Goal: Task Accomplishment & Management: Manage account settings

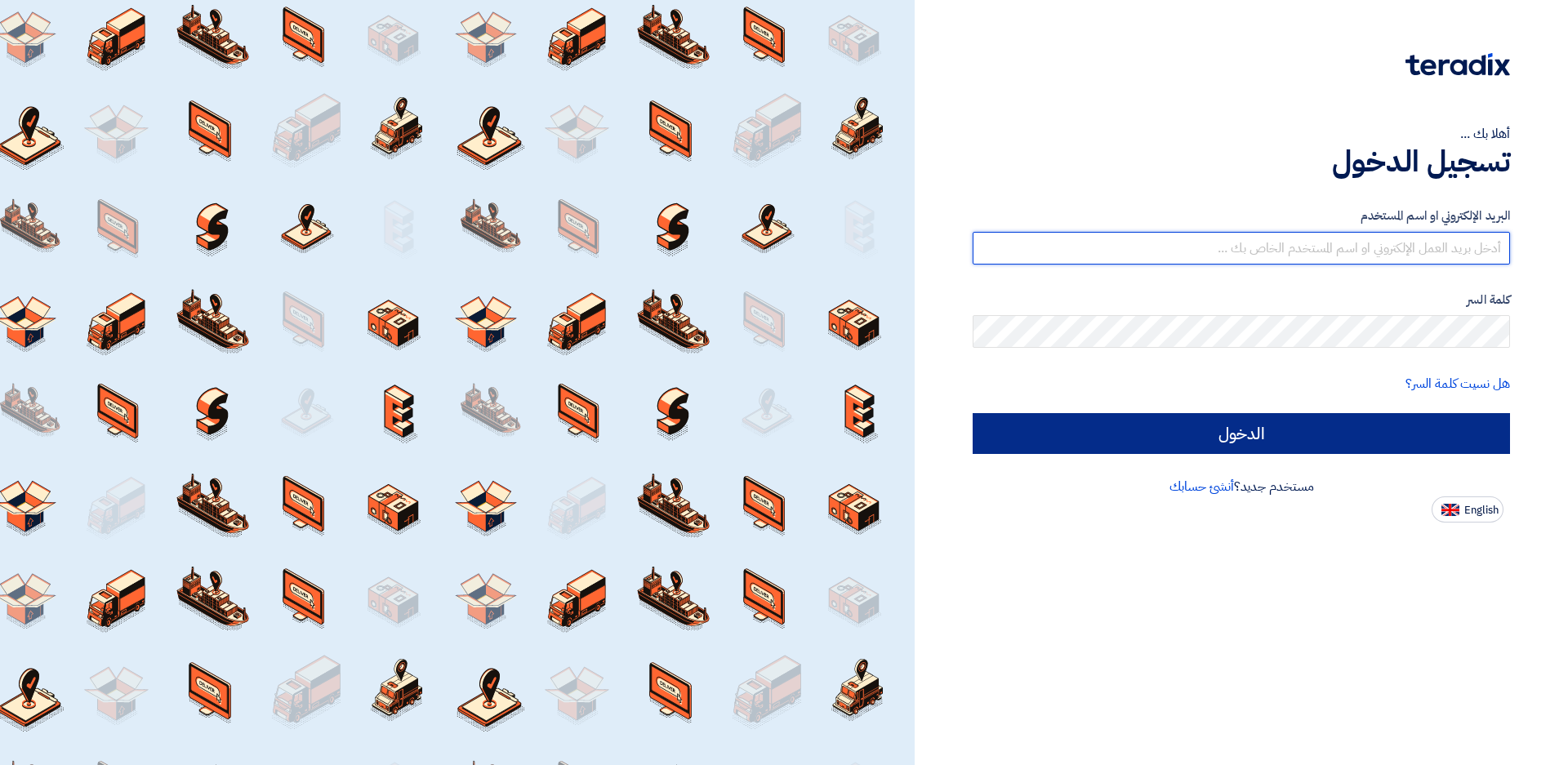
type input "[EMAIL_ADDRESS][DOMAIN_NAME]"
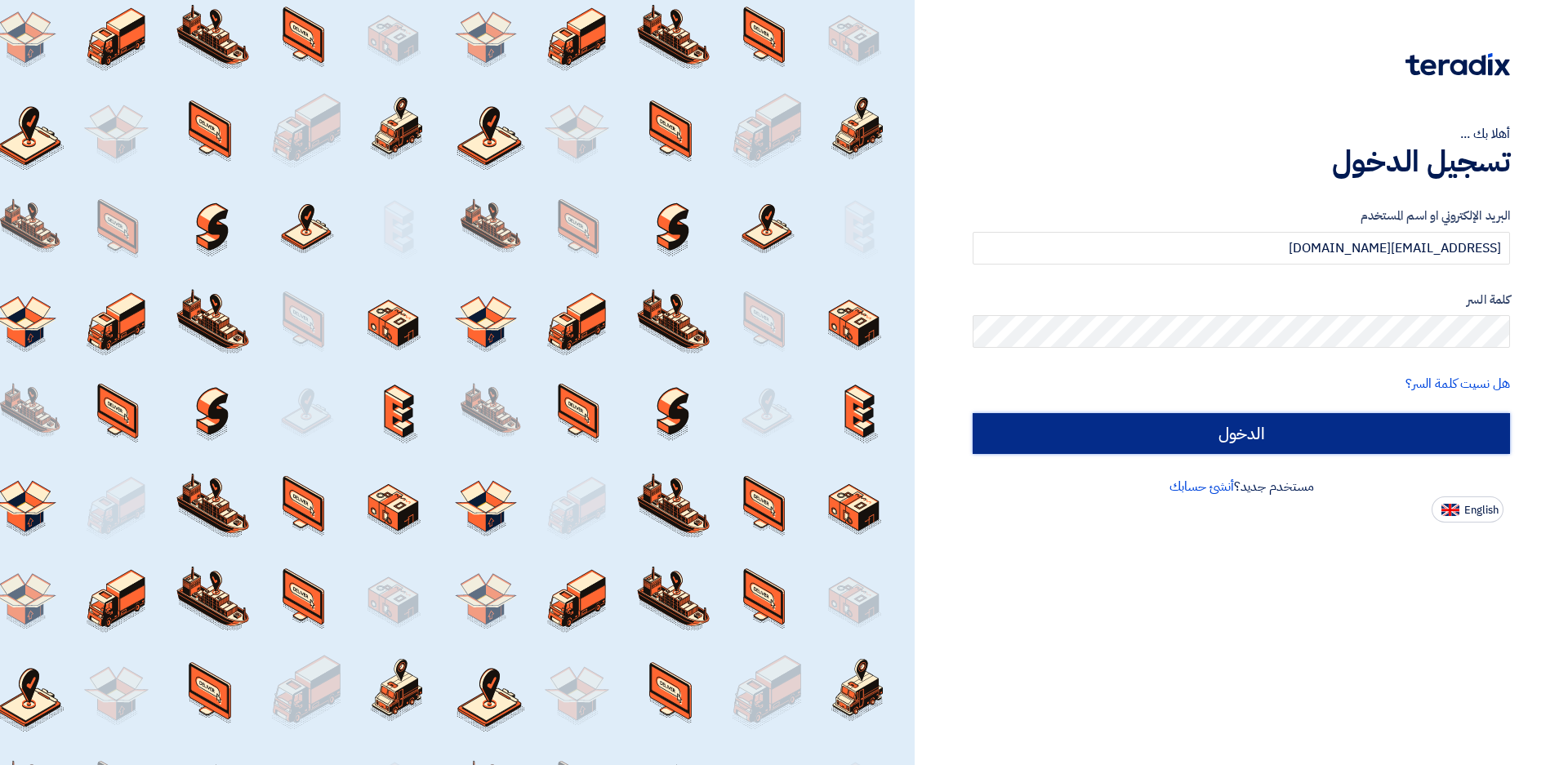
click at [1421, 428] on input "الدخول" at bounding box center [1241, 433] width 537 height 41
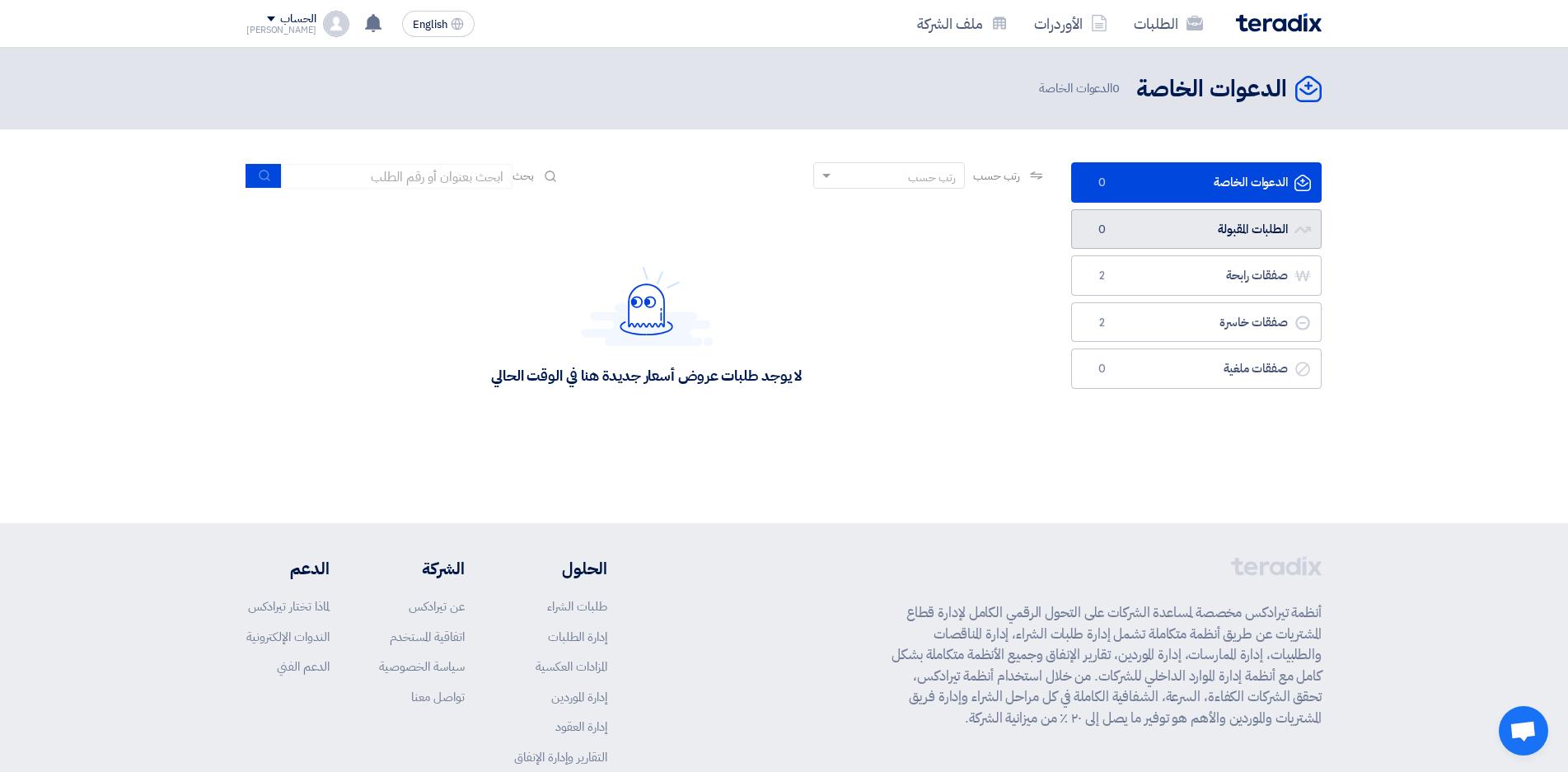
click at [1253, 228] on link "الطلبات المقبولة الطلبات المقبولة 0" at bounding box center [1195, 229] width 250 height 40
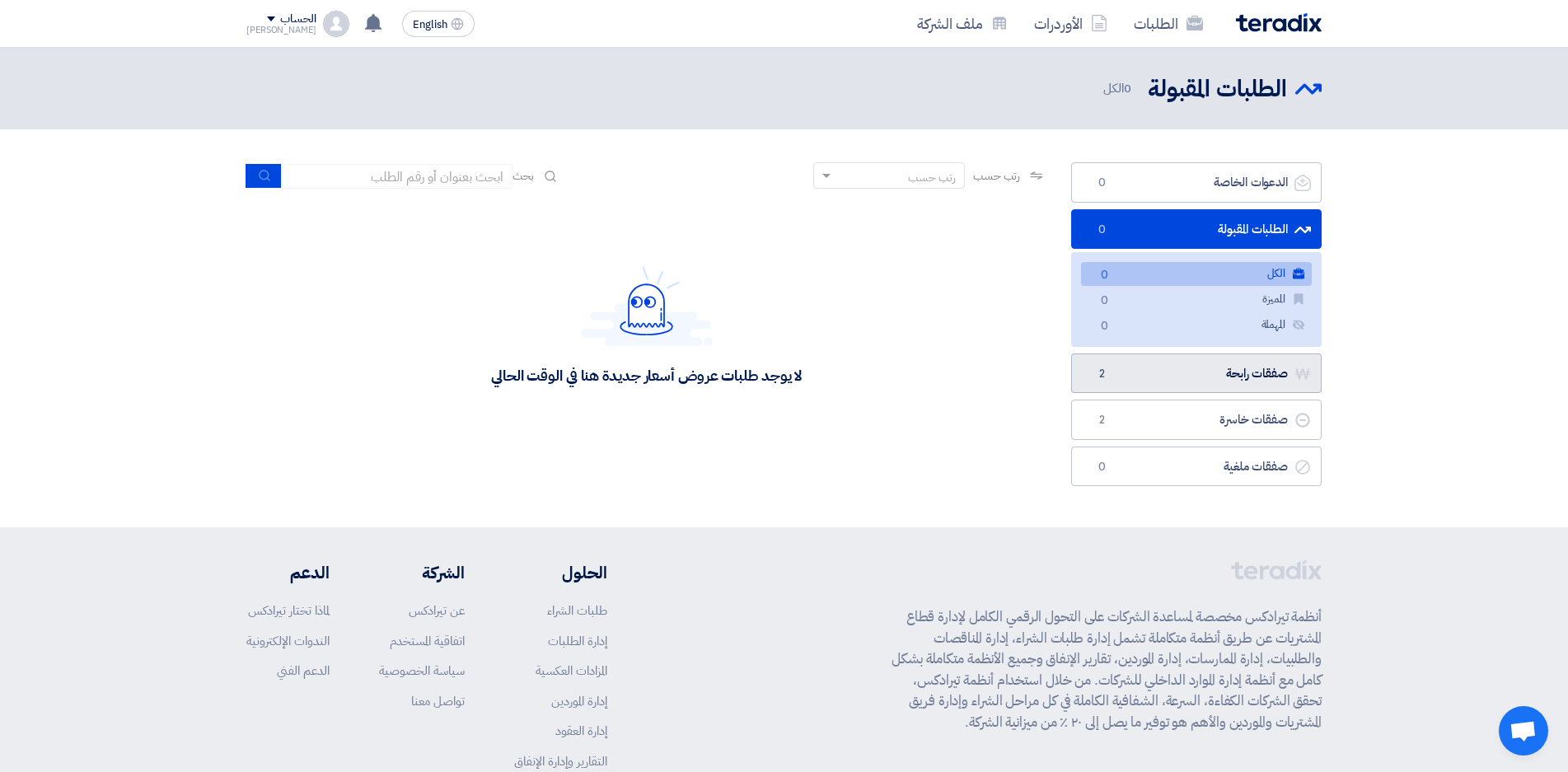
click at [1244, 379] on link "صفقات رابحة صفقات رابحة 2" at bounding box center [1195, 374] width 250 height 40
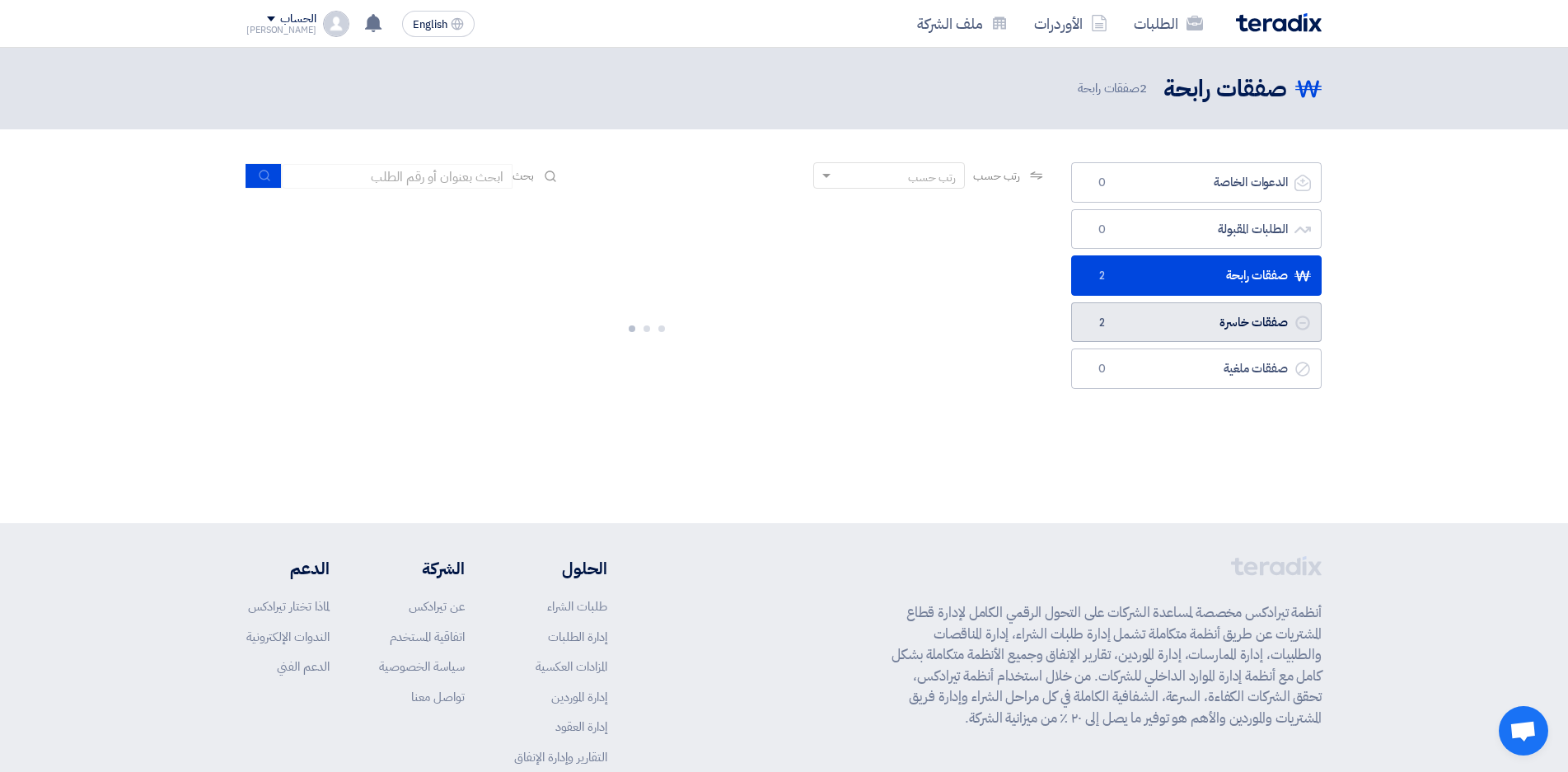
click at [1225, 312] on link "صفقات خاسرة صفقات خاسرة 2" at bounding box center [1195, 322] width 250 height 40
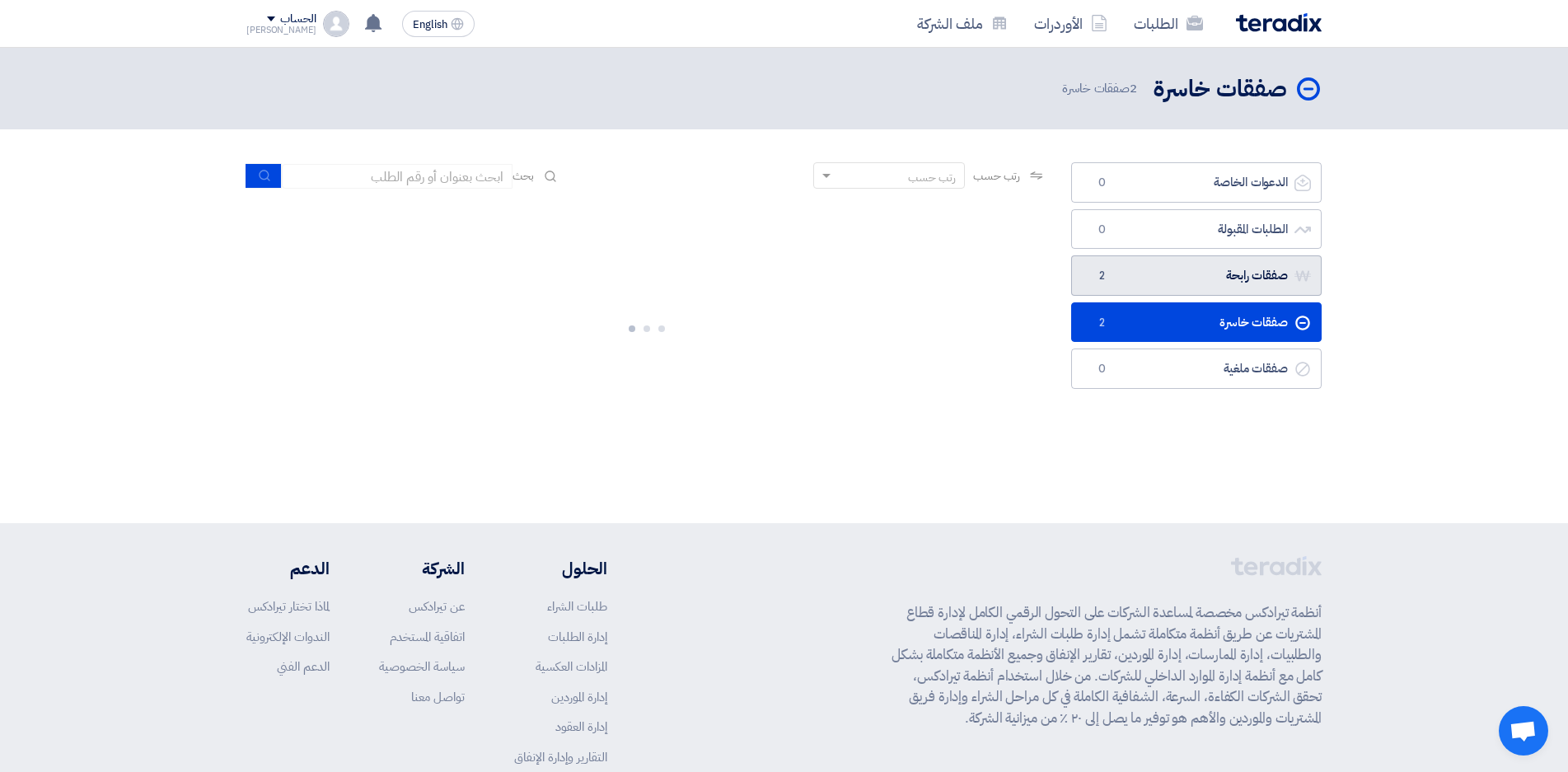
click at [1217, 280] on link "صفقات رابحة صفقات رابحة 2" at bounding box center [1195, 275] width 250 height 40
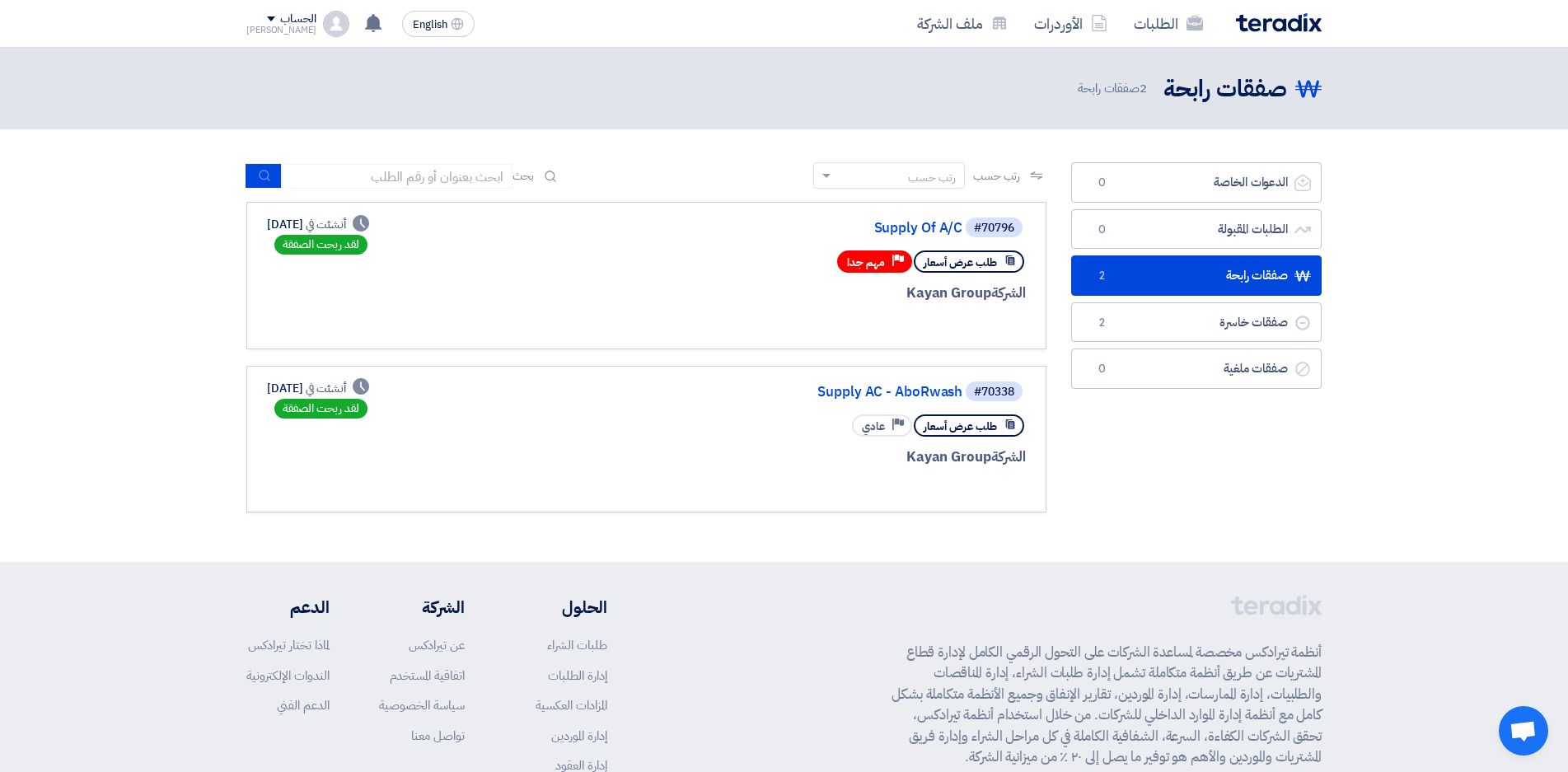
click at [236, 2] on div "الطلبات الأوردرات ملف الشركة English EN مبروك .. تم ترسية طلب "Supply Of A/C" م…" at bounding box center [784, 23] width 1100 height 47
click at [295, 28] on div "[PERSON_NAME]" at bounding box center [281, 30] width 70 height 9
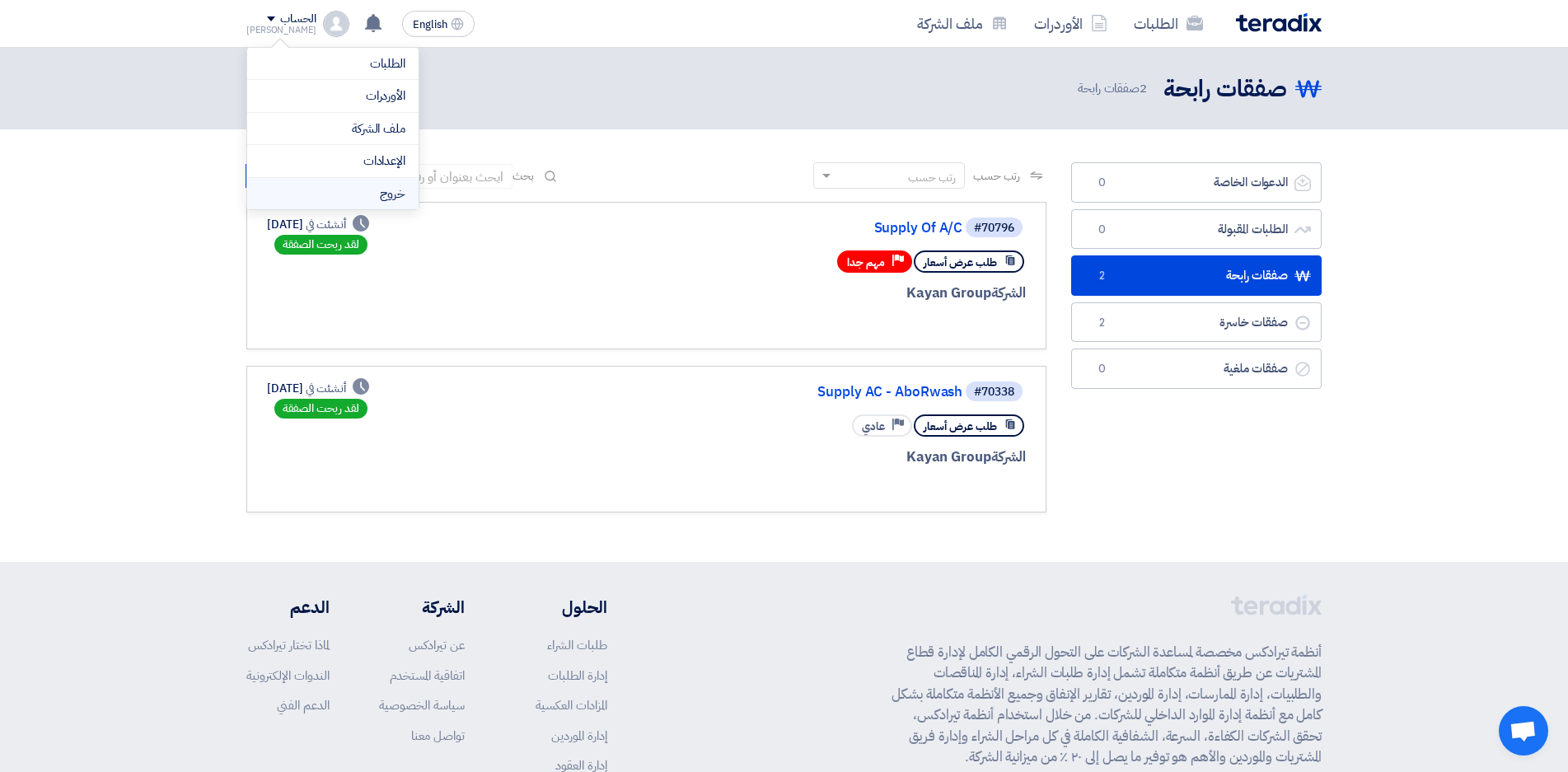
click at [392, 198] on li "خروج" at bounding box center [332, 194] width 171 height 32
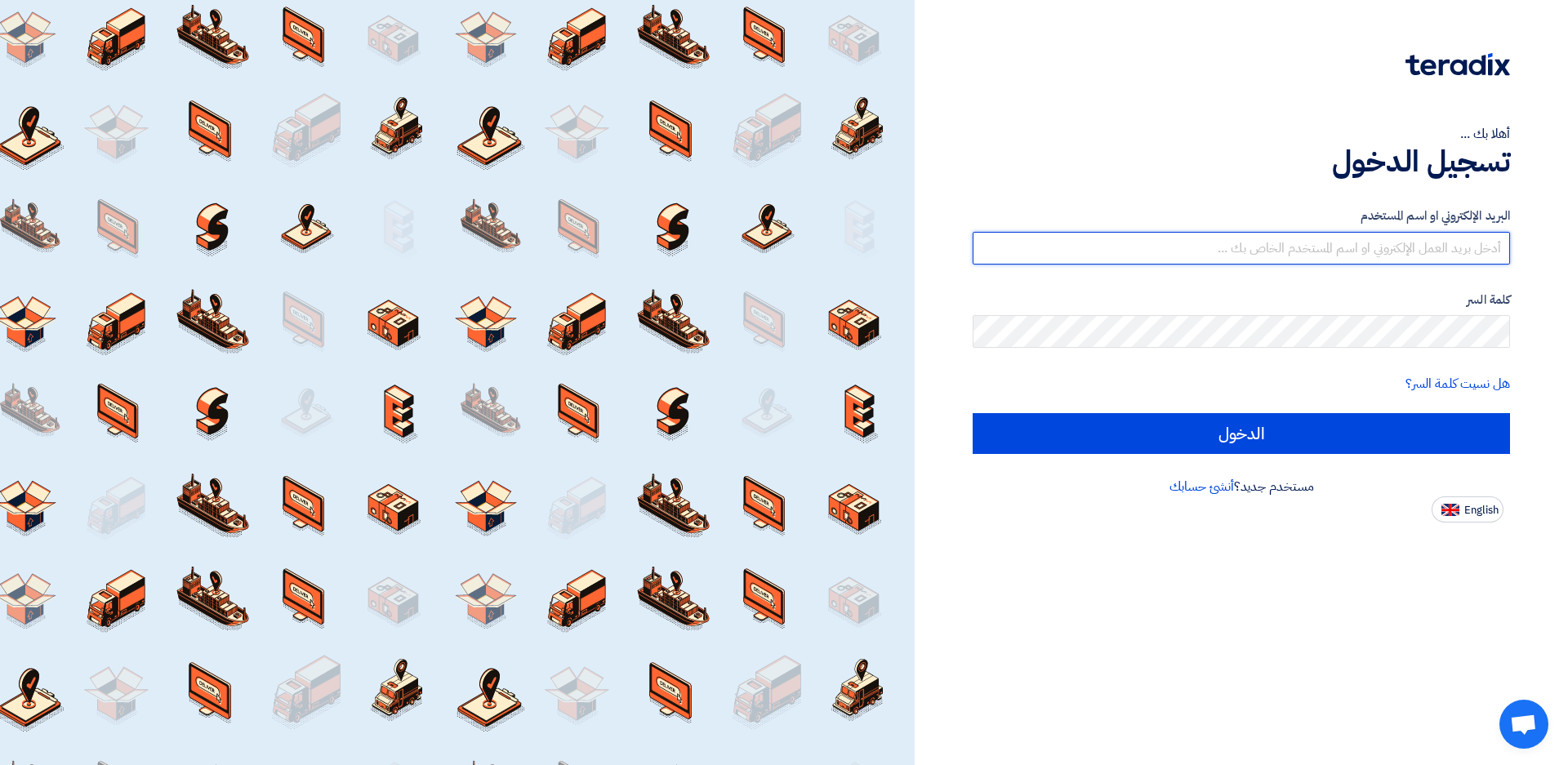
type input "[EMAIL_ADDRESS][DOMAIN_NAME]"
